Goal: Use online tool/utility

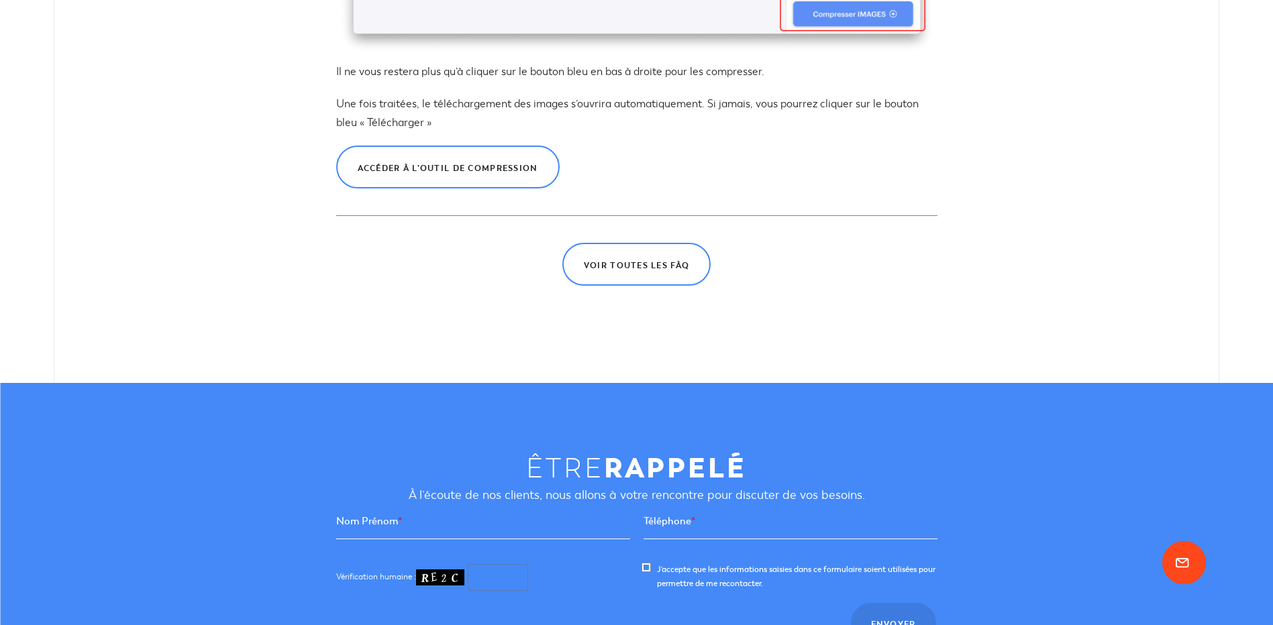
scroll to position [1812, 0]
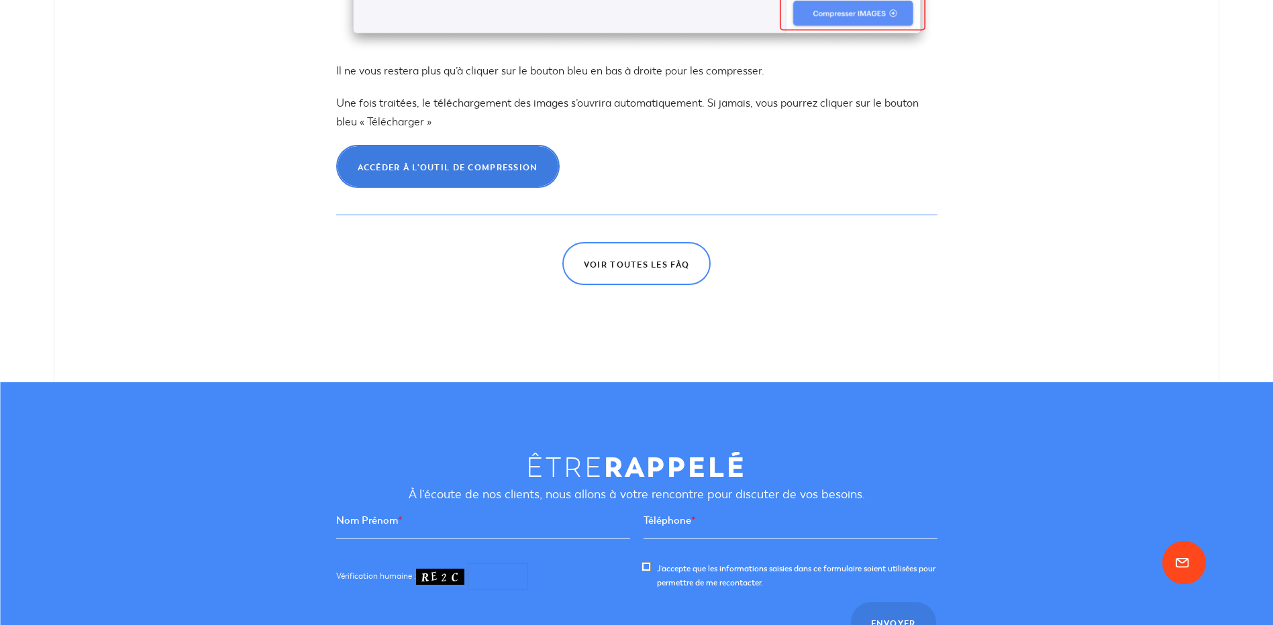
click at [466, 171] on span "Accéder à l’outil de compression" at bounding box center [448, 168] width 180 height 8
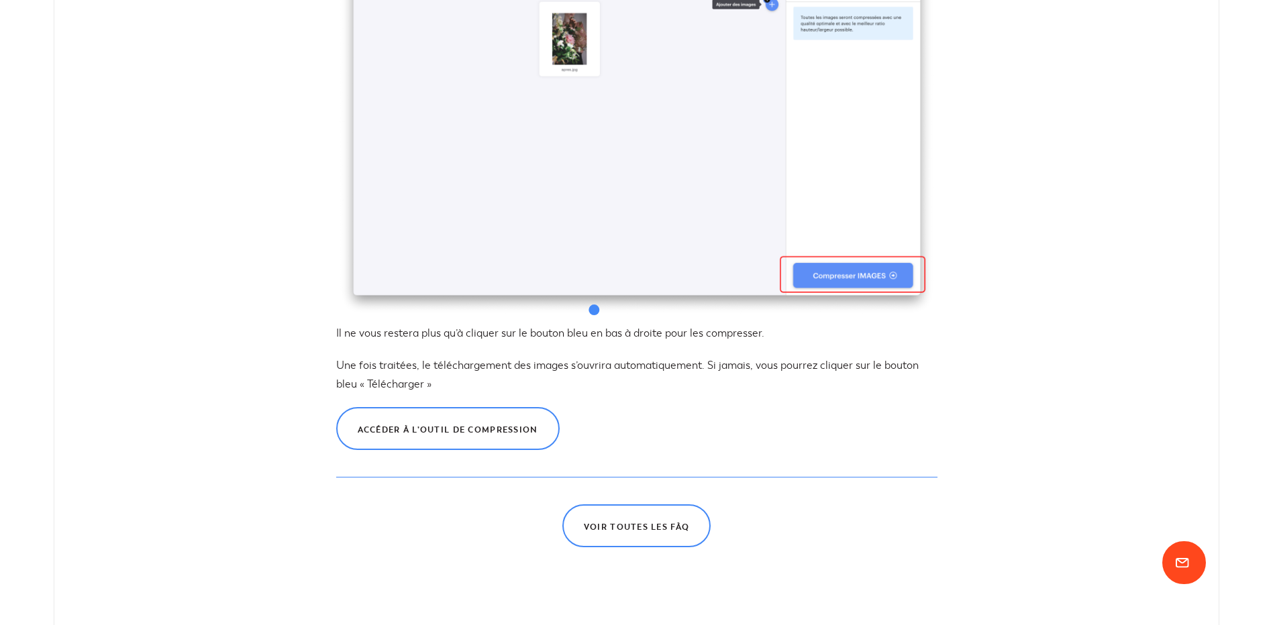
scroll to position [1745, 0]
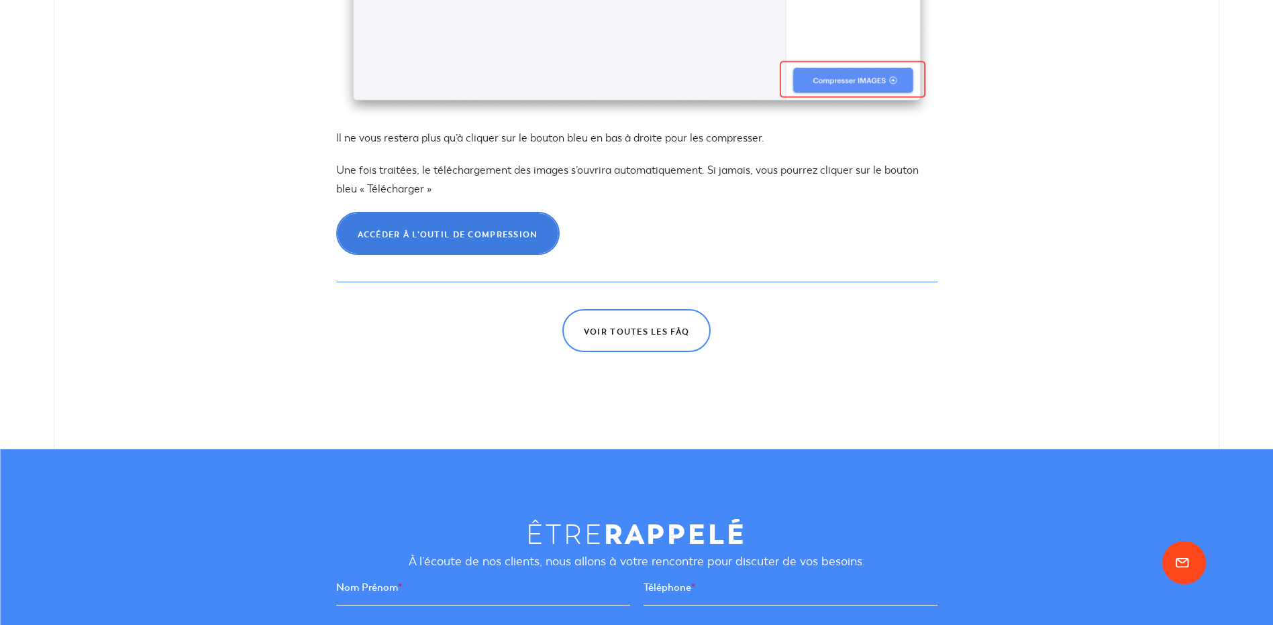
click at [456, 239] on span "Accéder à l’outil de compression" at bounding box center [448, 235] width 180 height 8
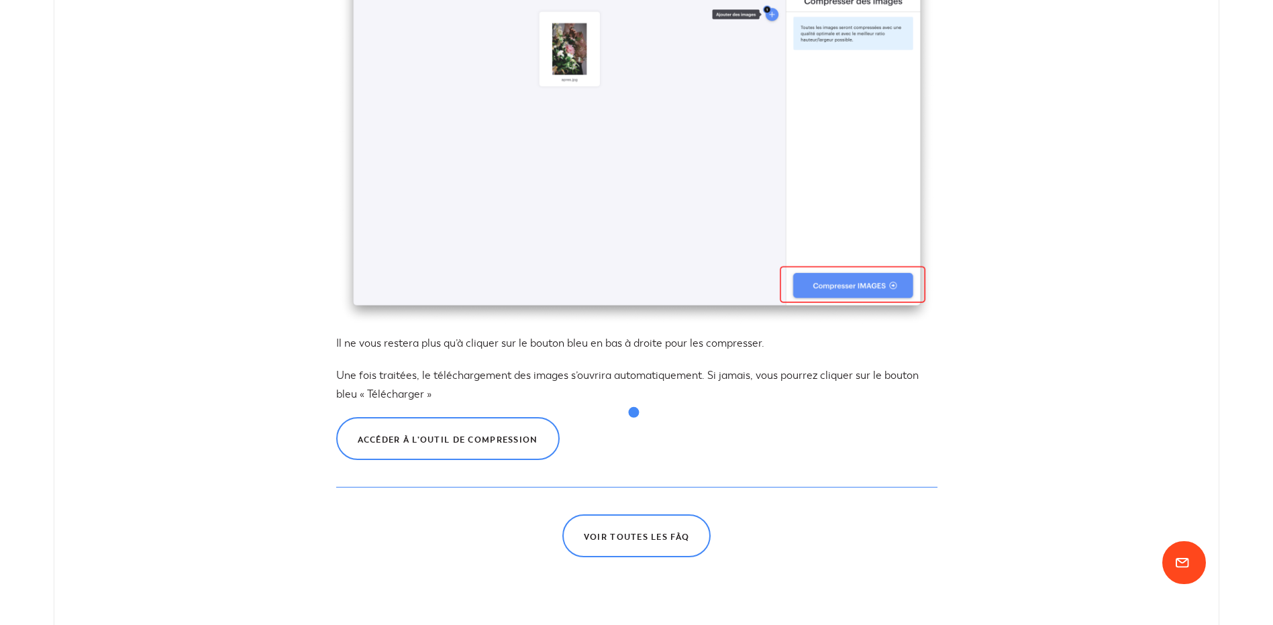
scroll to position [1813, 0]
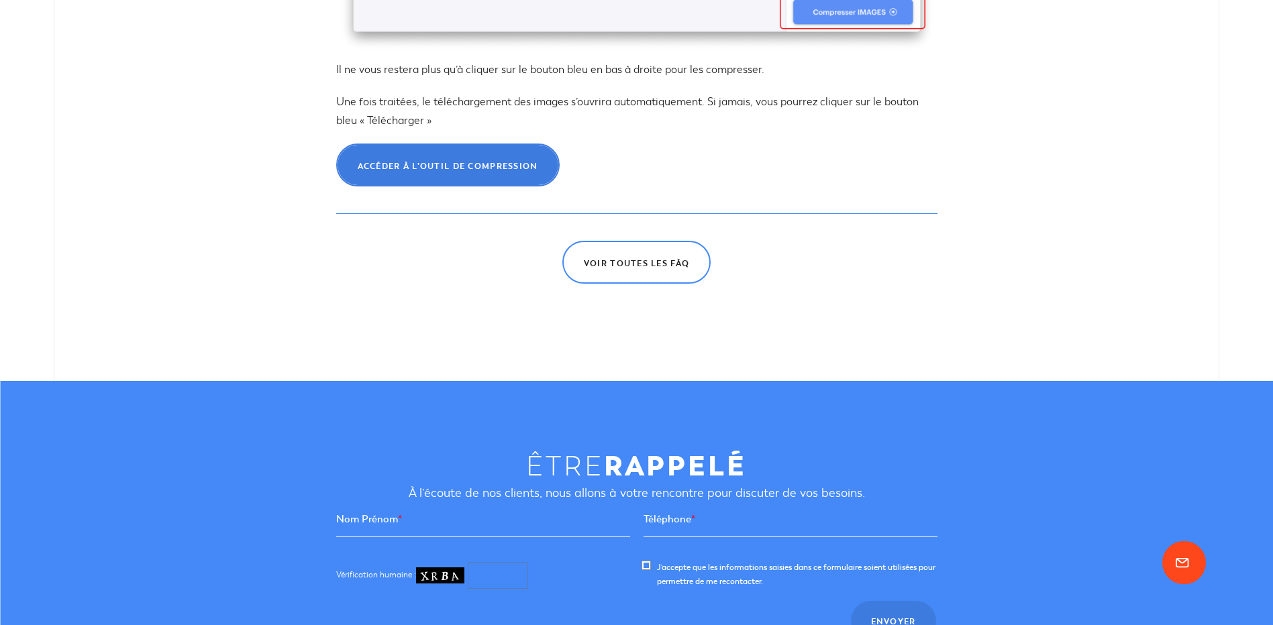
click at [429, 159] on link "Accéder à l’outil de compression" at bounding box center [447, 165] width 223 height 43
